Goal: Check status: Check status

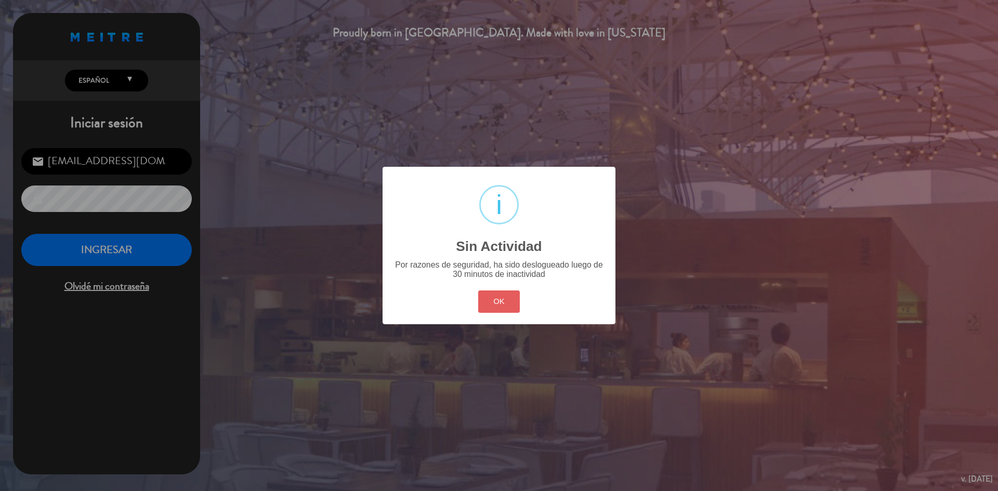
click at [496, 308] on button "OK" at bounding box center [499, 302] width 42 height 22
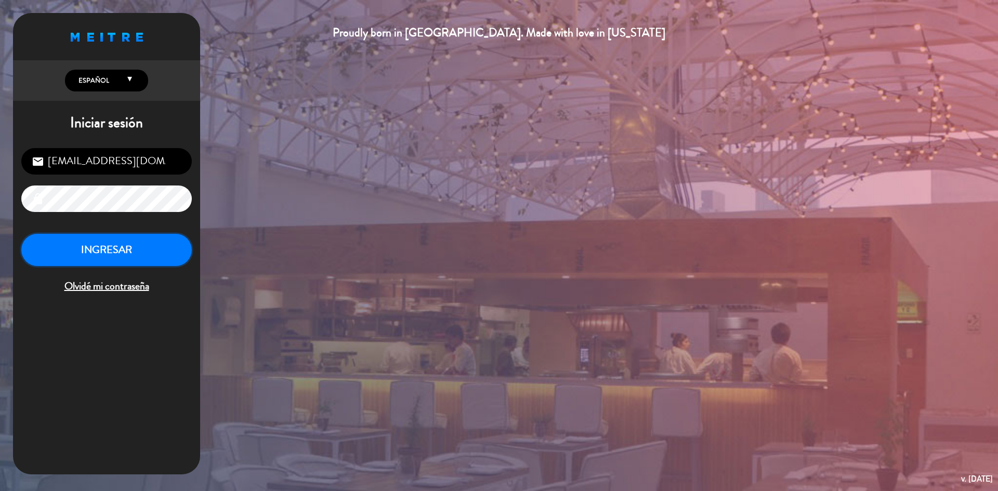
click at [142, 254] on button "INGRESAR" at bounding box center [106, 250] width 171 height 33
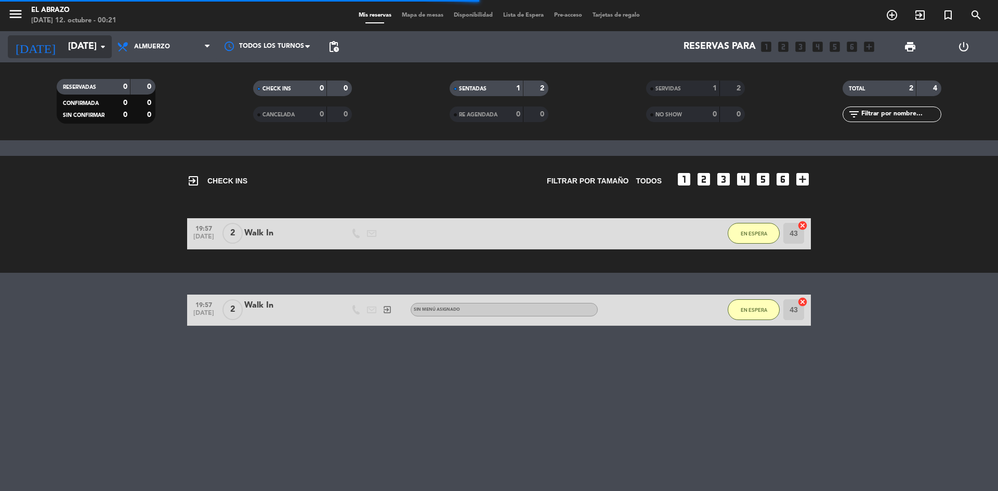
click at [97, 50] on icon "arrow_drop_down" at bounding box center [103, 47] width 12 height 12
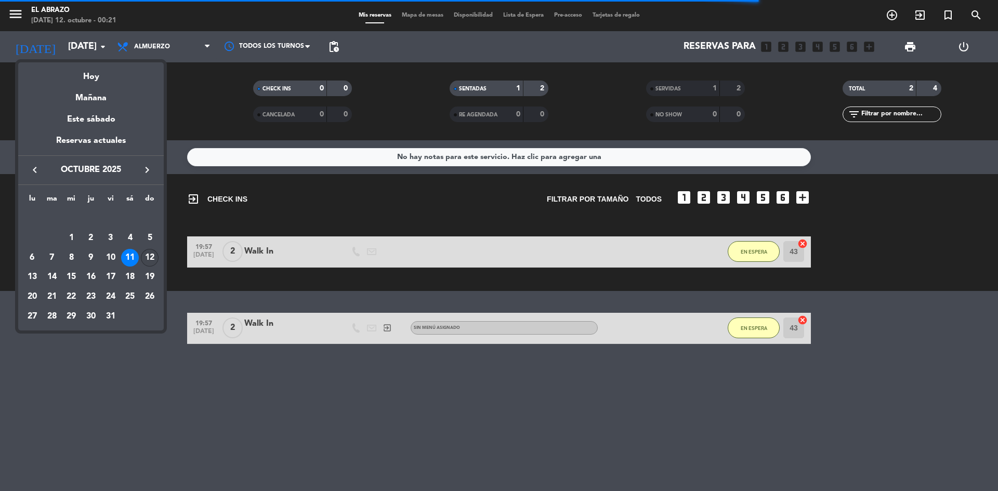
click at [149, 252] on div "12" at bounding box center [150, 258] width 18 height 18
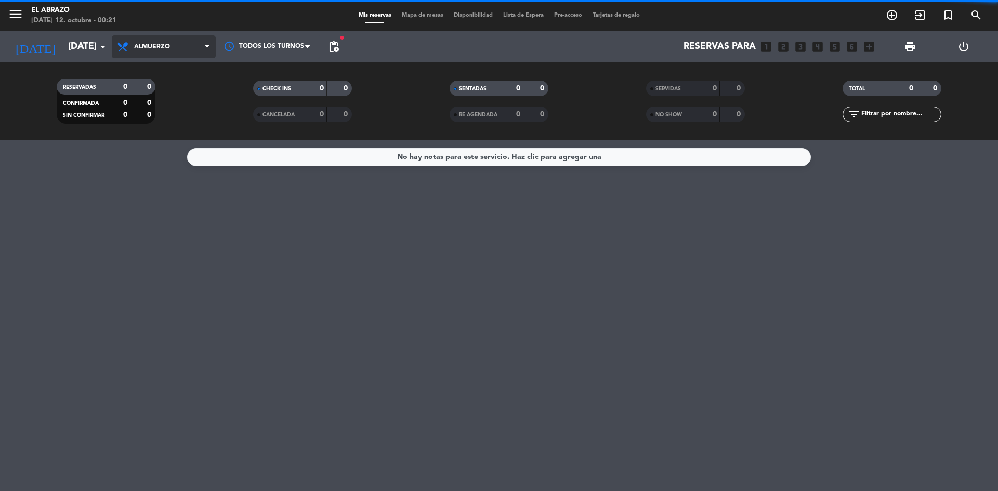
click at [191, 53] on span "Almuerzo" at bounding box center [164, 46] width 104 height 23
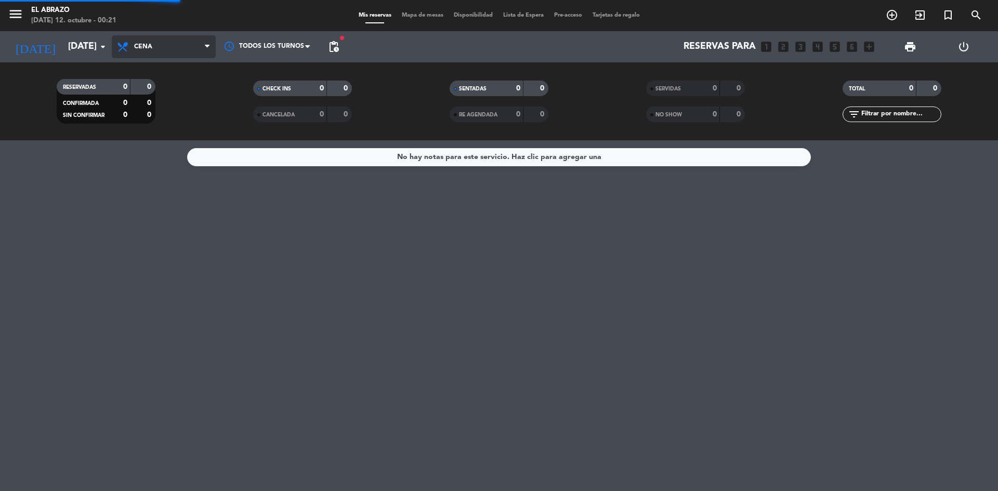
click at [165, 112] on div "menu El Abrazo [DATE] 12. octubre - 00:21 Mis reservas Mapa de mesas Disponibil…" at bounding box center [499, 70] width 998 height 140
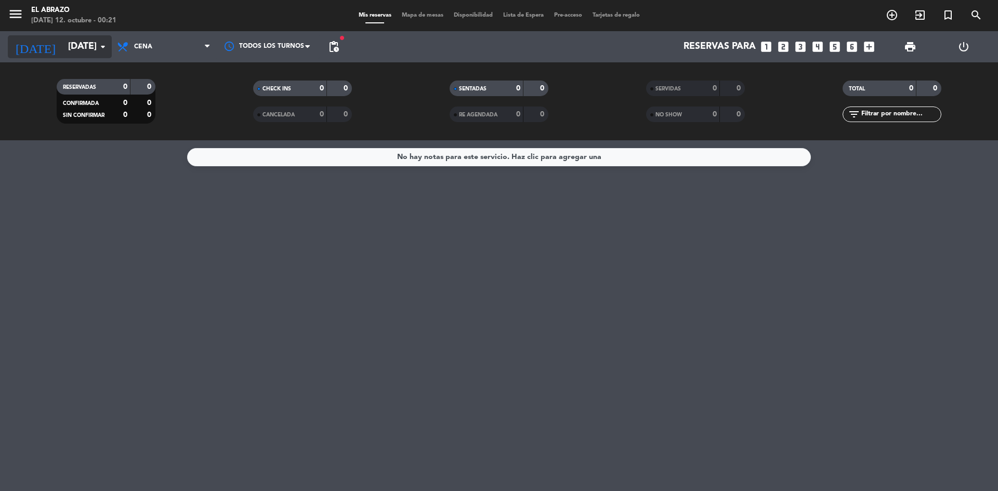
click at [79, 48] on input "[DATE]" at bounding box center [123, 46] width 121 height 21
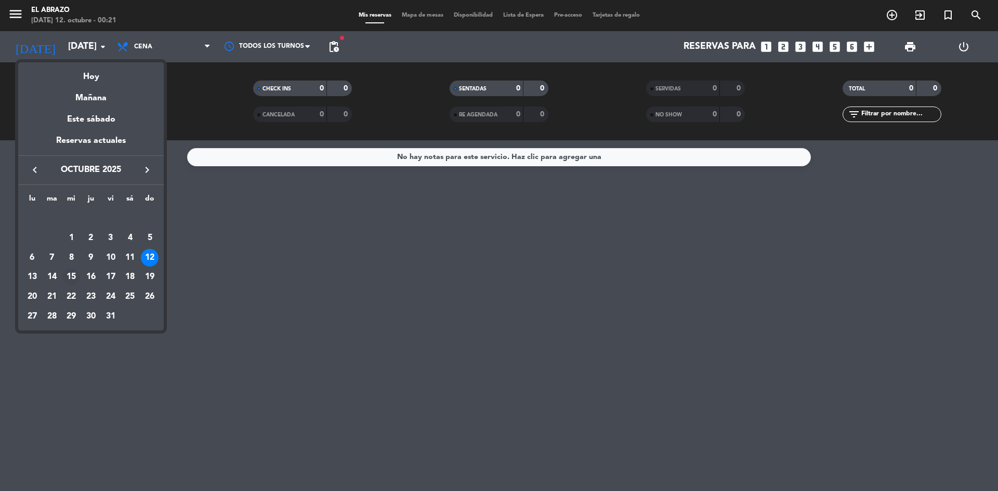
click at [72, 276] on div "15" at bounding box center [71, 277] width 18 height 18
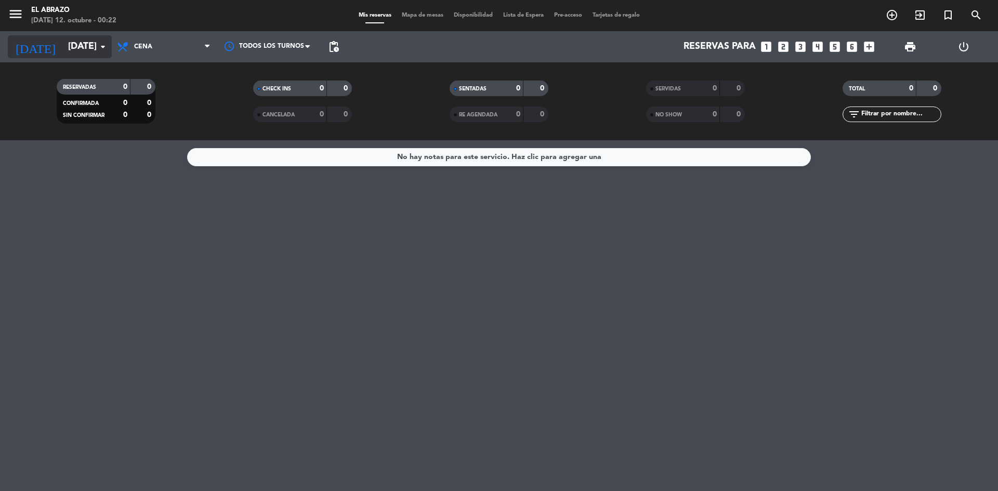
click at [94, 48] on input "[DATE]" at bounding box center [123, 46] width 121 height 21
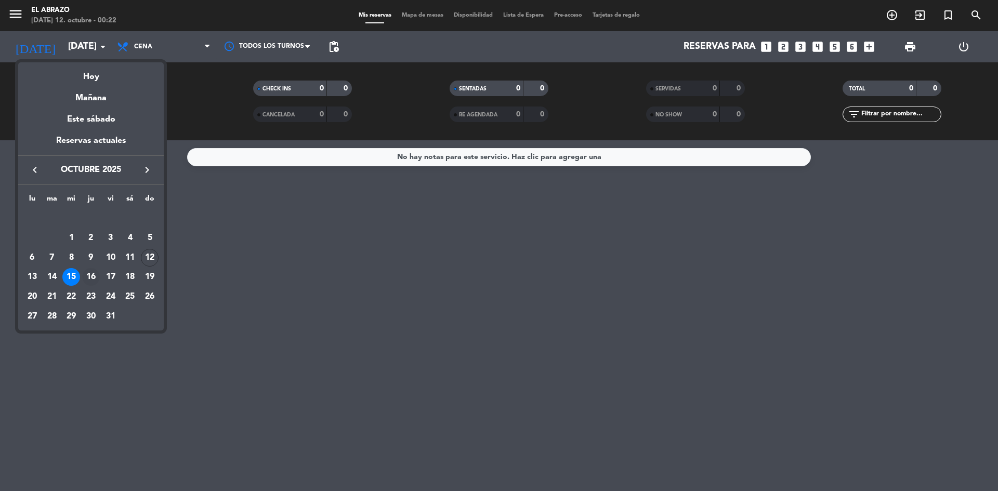
click at [95, 274] on div "16" at bounding box center [91, 277] width 18 height 18
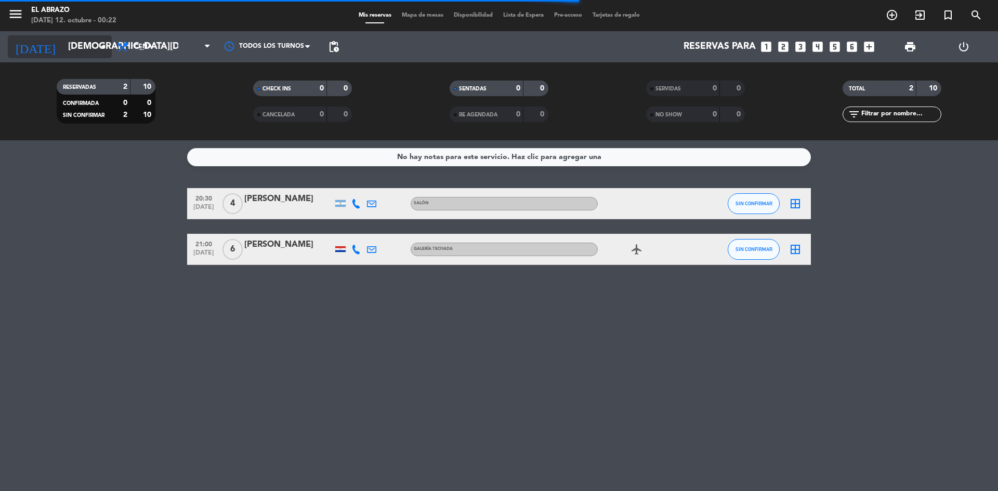
click at [96, 55] on input "[DEMOGRAPHIC_DATA][DATE]" at bounding box center [123, 46] width 121 height 21
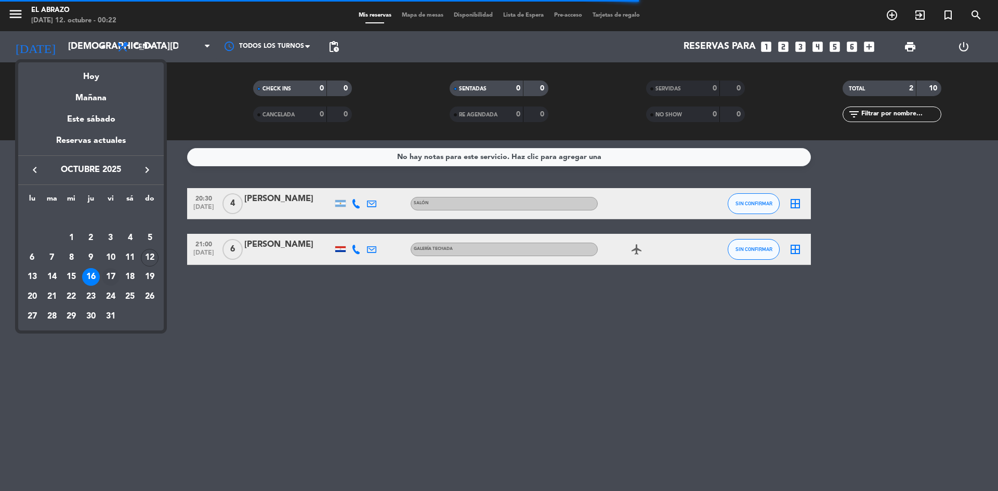
click at [110, 279] on div "17" at bounding box center [111, 277] width 18 height 18
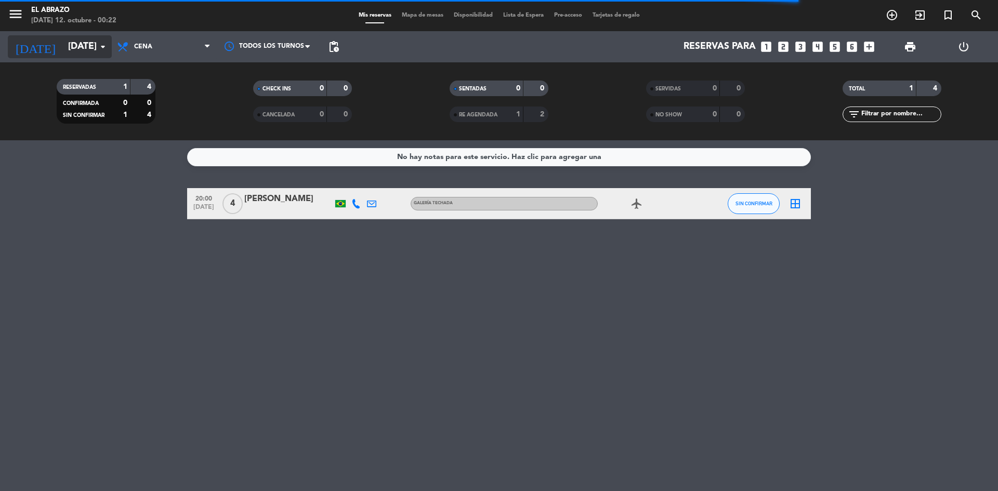
click at [86, 54] on input "[DATE]" at bounding box center [123, 46] width 121 height 21
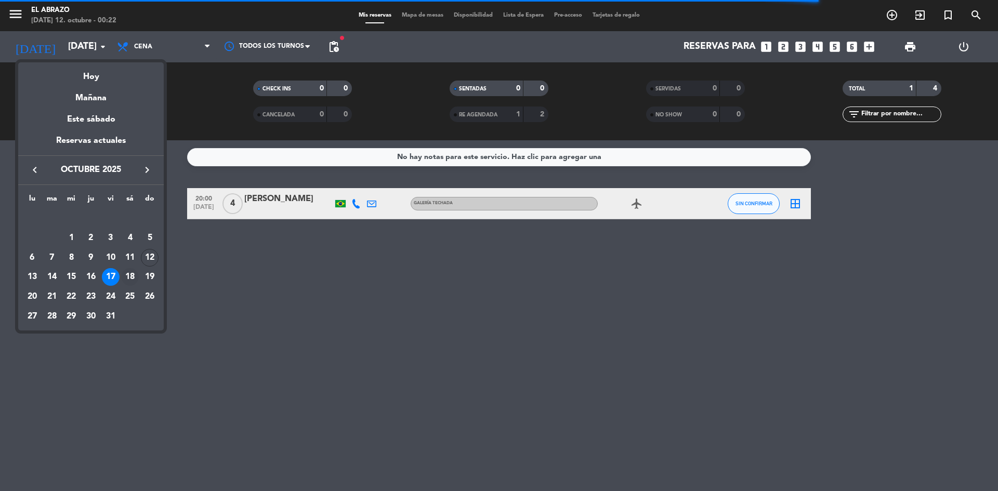
click at [129, 275] on div "18" at bounding box center [130, 277] width 18 height 18
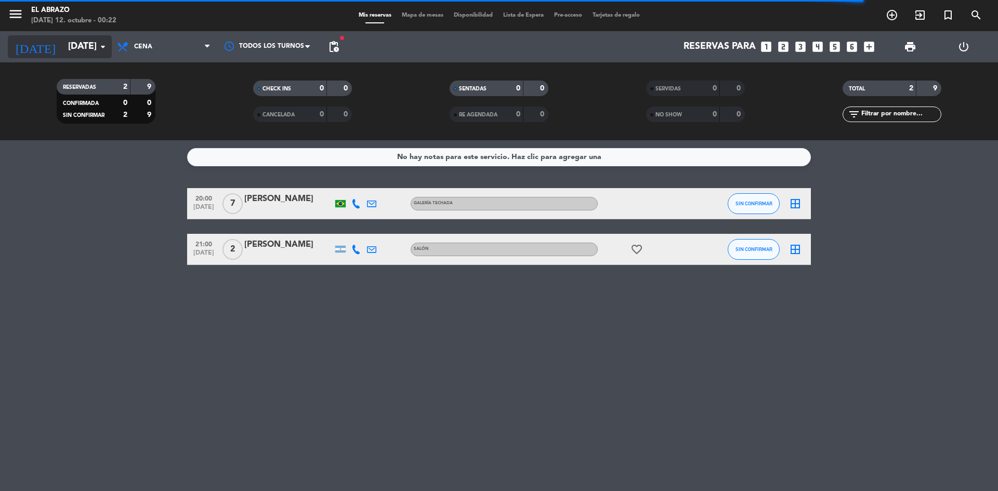
click at [98, 48] on icon "arrow_drop_down" at bounding box center [103, 47] width 12 height 12
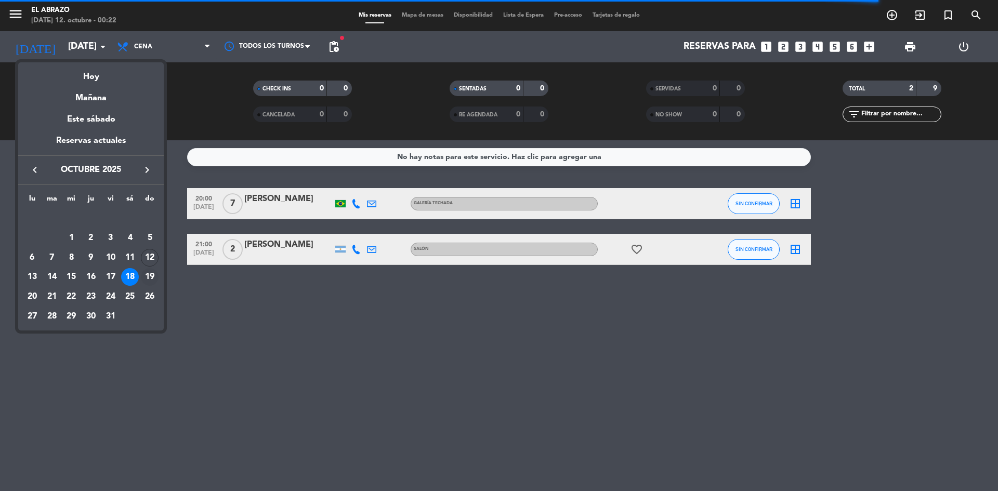
click at [150, 278] on div "19" at bounding box center [150, 277] width 18 height 18
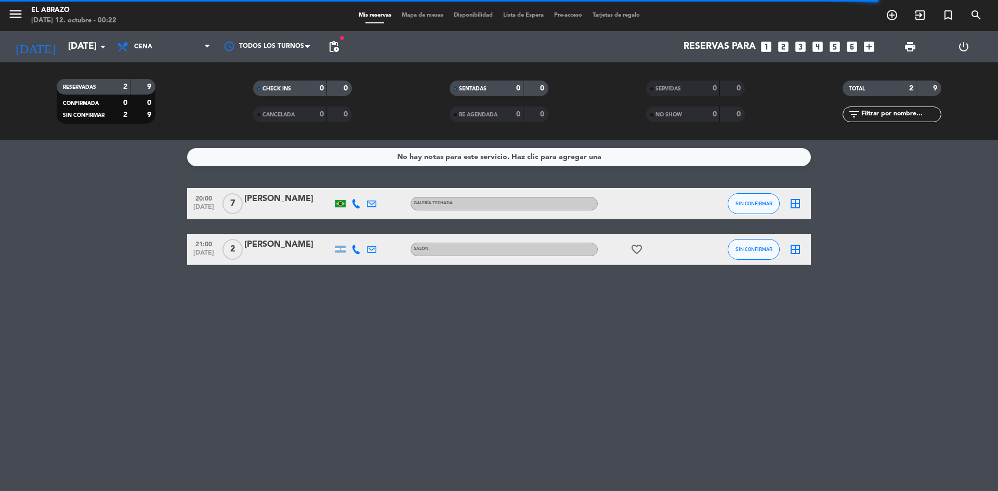
type input "[DATE]"
